Goal: Task Accomplishment & Management: Use online tool/utility

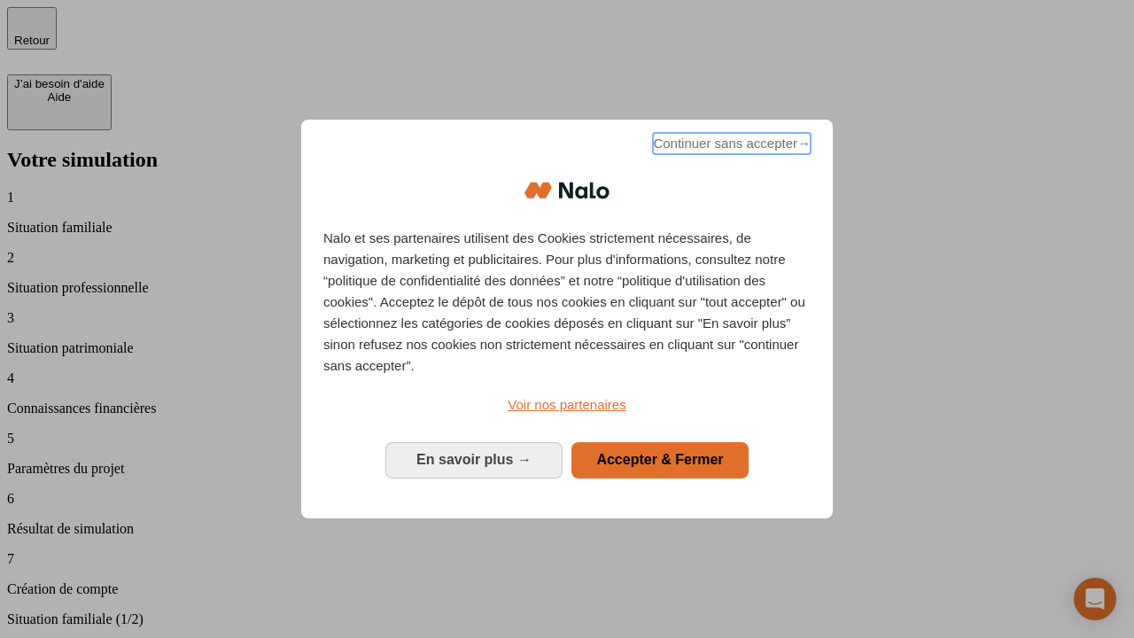
click at [730, 146] on span "Continuer sans accepter →" at bounding box center [732, 143] width 158 height 21
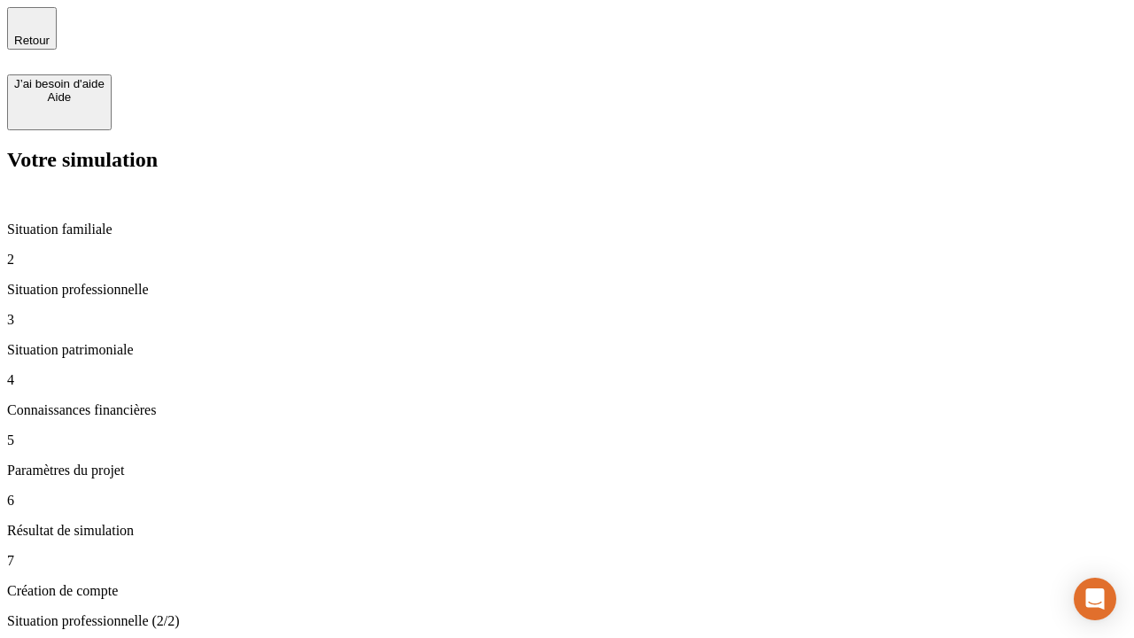
type input "70 000"
type input "1 000"
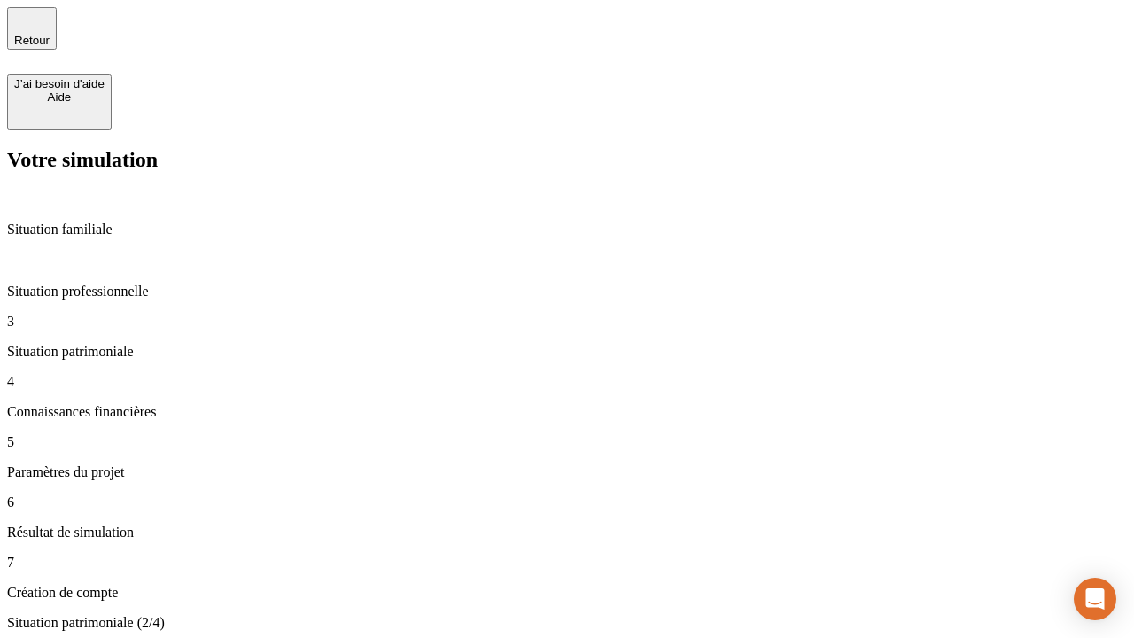
type input "800"
type input "6"
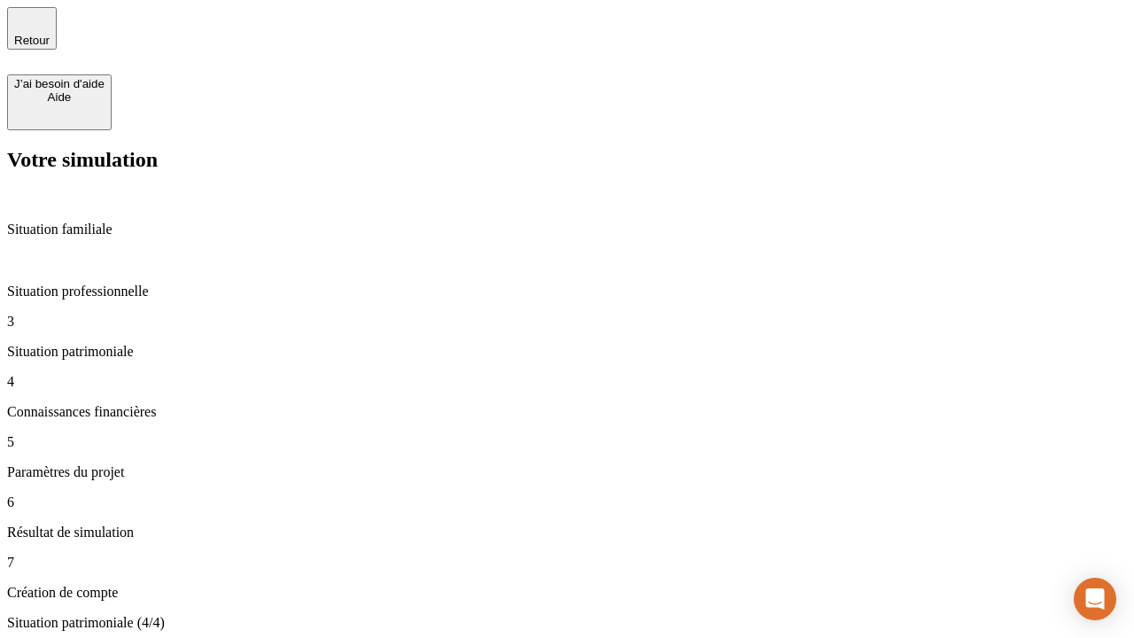
type input "400"
type input "3"
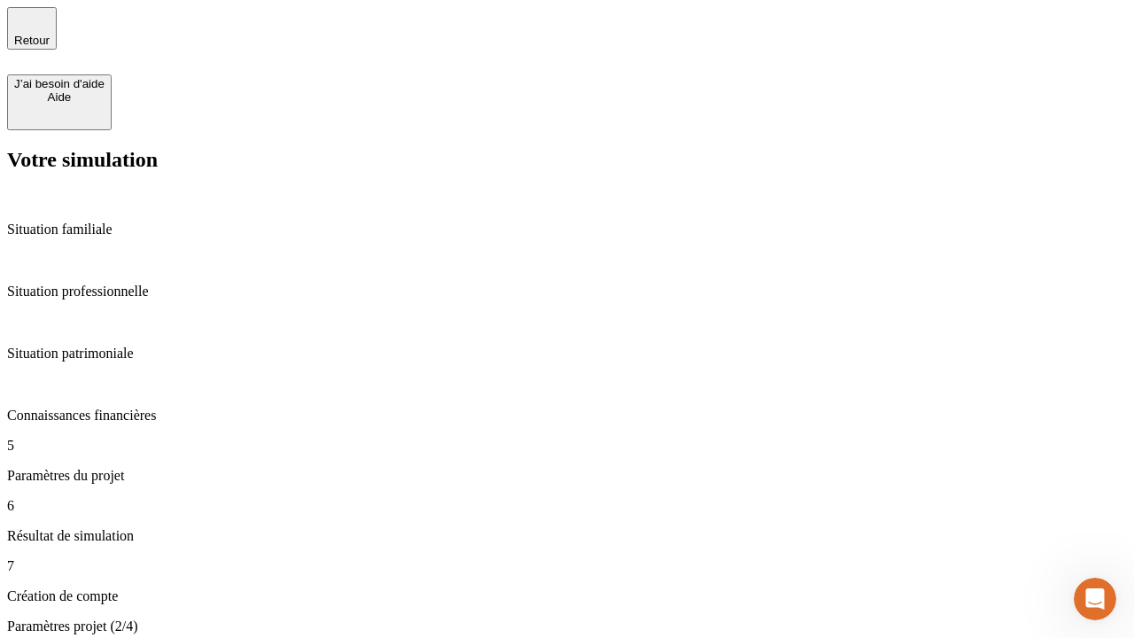
type input "35"
type input "500"
type input "640"
